Goal: Information Seeking & Learning: Compare options

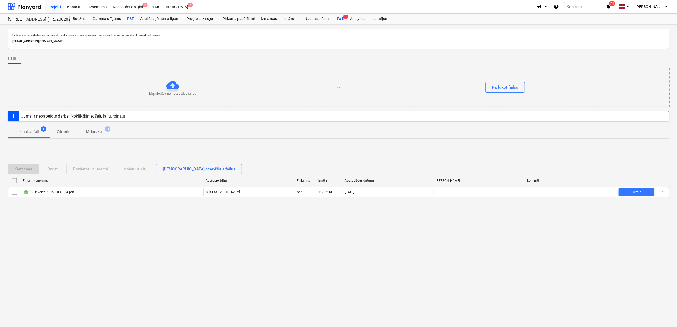
click at [131, 17] on div "PSF" at bounding box center [130, 19] width 13 height 11
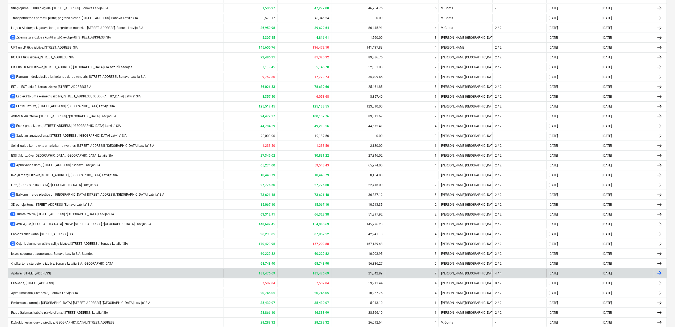
scroll to position [279, 0]
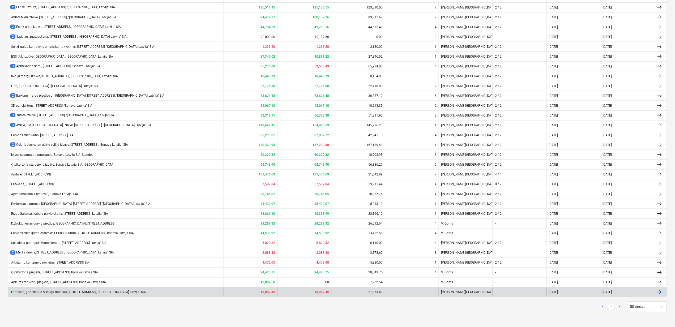
click at [163, 289] on div "Lamināta, grīdlīstu un sliekšņu montāža, [STREET_ADDRESS], ''[GEOGRAPHIC_DATA] …" at bounding box center [115, 292] width 215 height 8
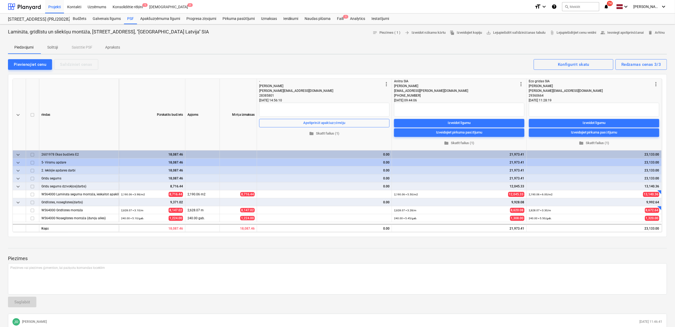
click at [55, 48] on p "Solītāji" at bounding box center [52, 48] width 13 height 6
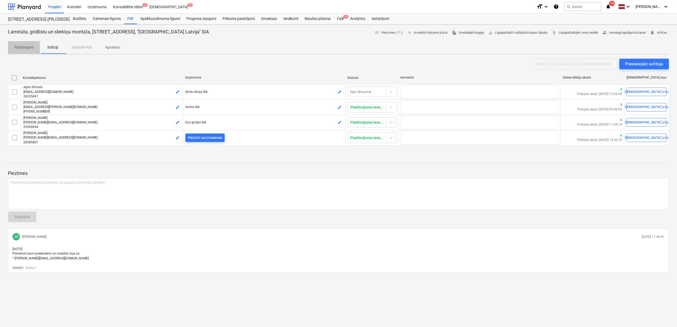
click at [14, 46] on p "Piedāvājumi" at bounding box center [23, 48] width 19 height 6
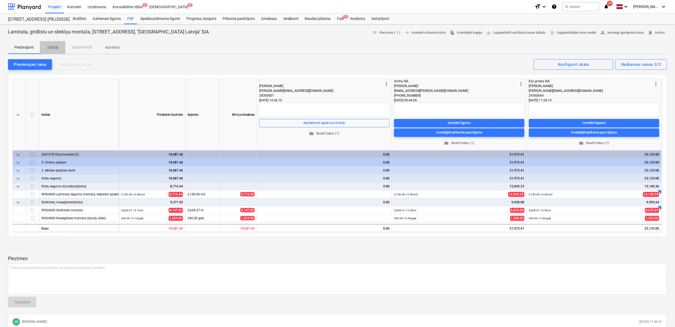
click at [53, 47] on p "Solītāji" at bounding box center [52, 48] width 13 height 6
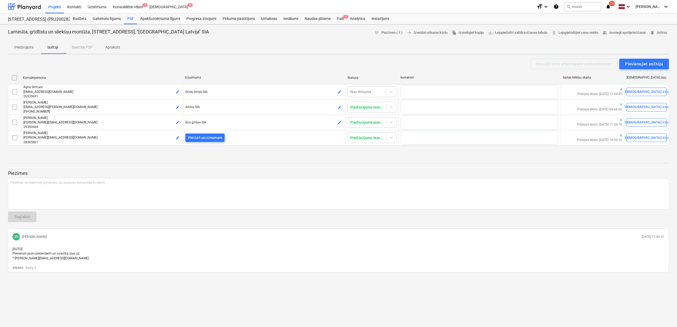
click at [28, 50] on p "Piedāvājumi" at bounding box center [23, 48] width 19 height 6
